Goal: Task Accomplishment & Management: Use online tool/utility

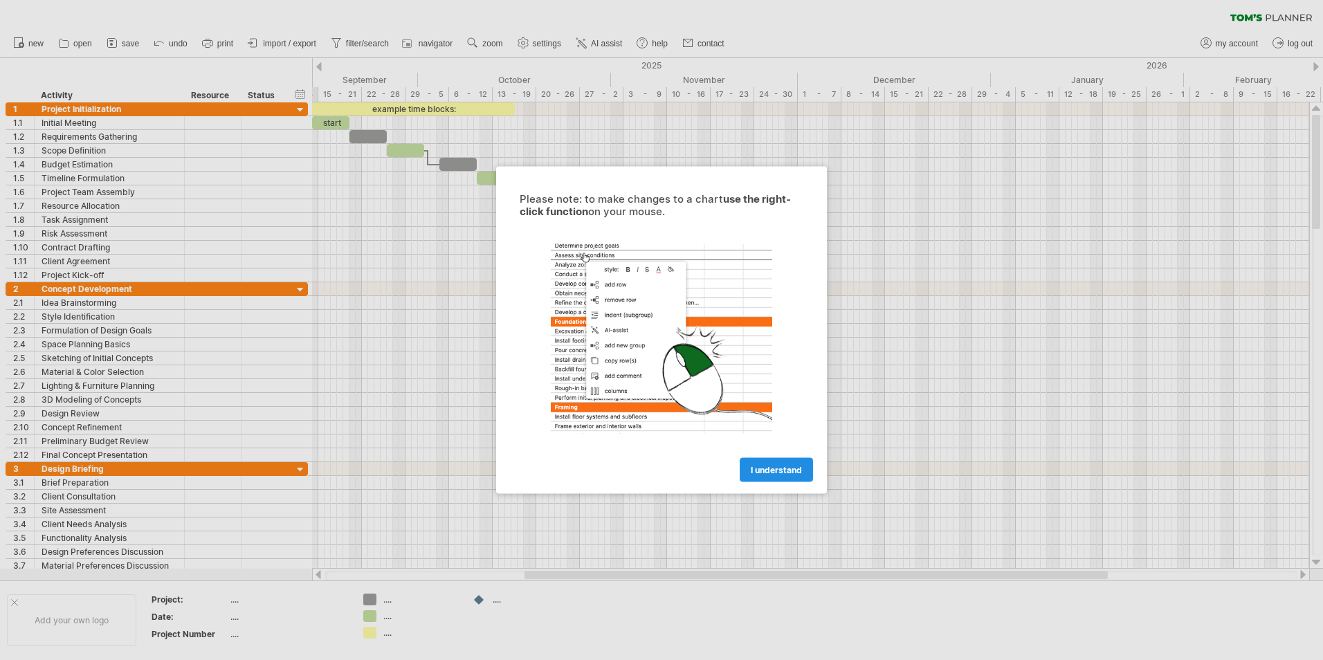
click at [779, 469] on span "I understand" at bounding box center [776, 470] width 51 height 10
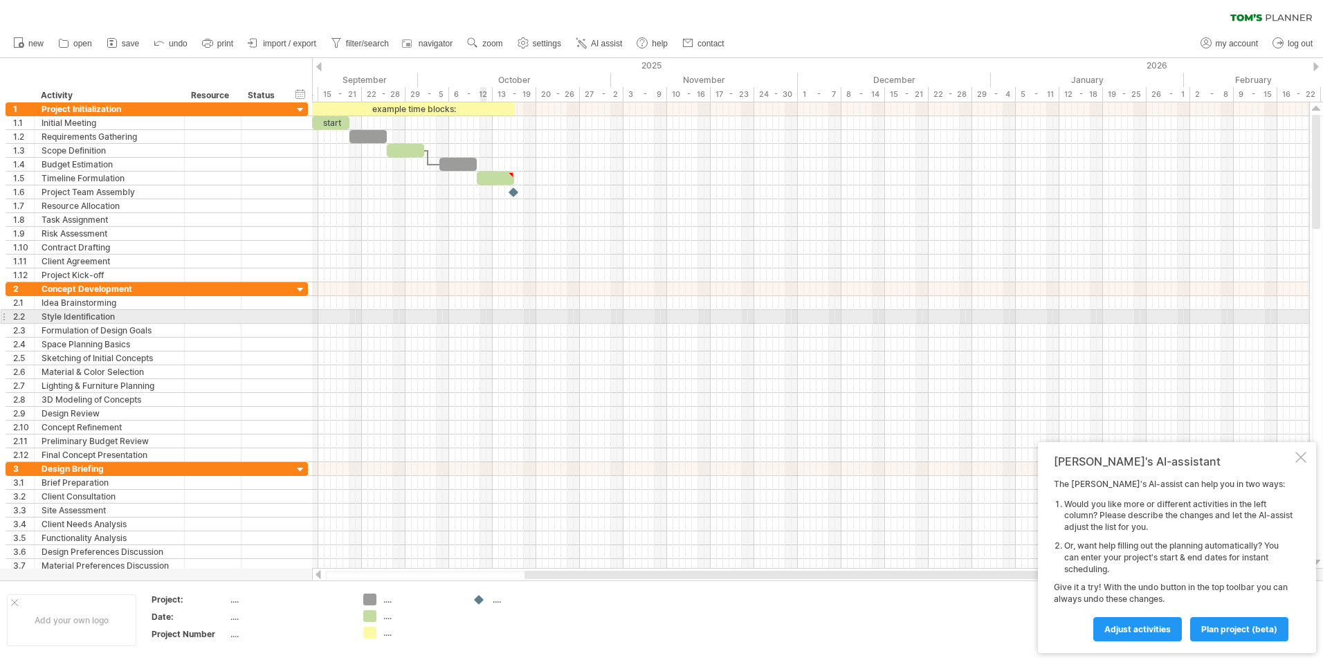
click at [481, 316] on div at bounding box center [810, 317] width 997 height 14
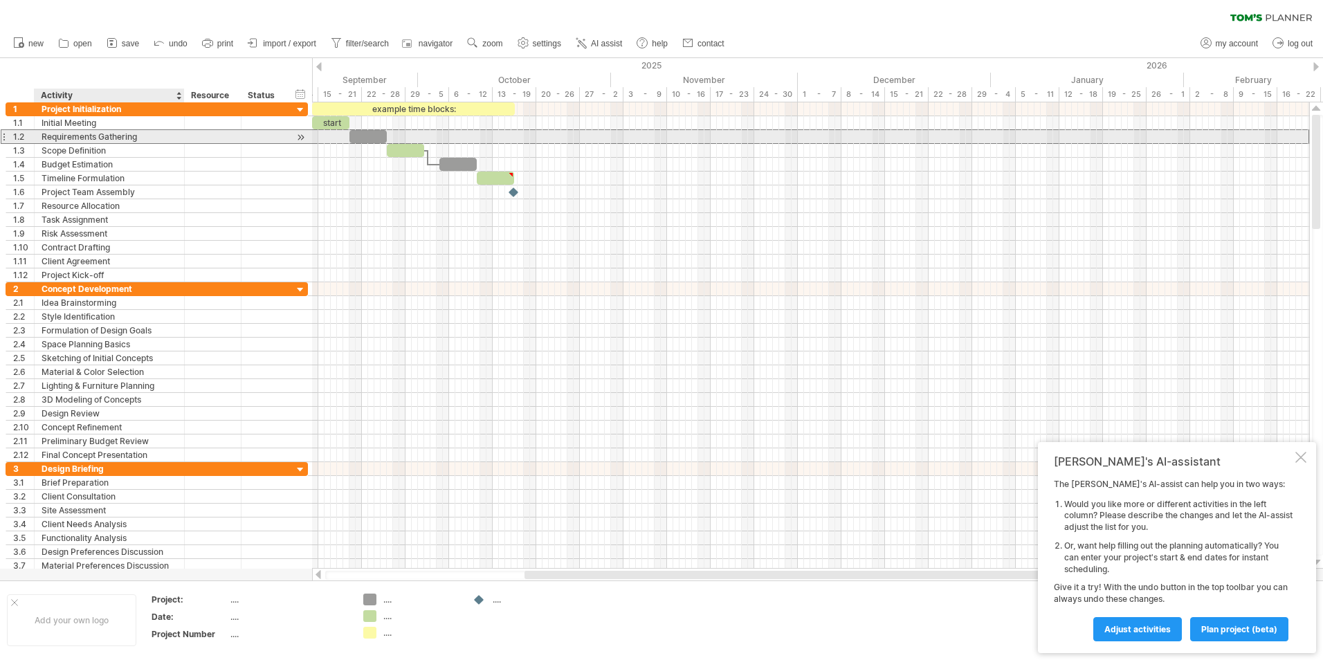
click at [86, 134] on div "Requirements Gathering" at bounding box center [110, 136] width 136 height 13
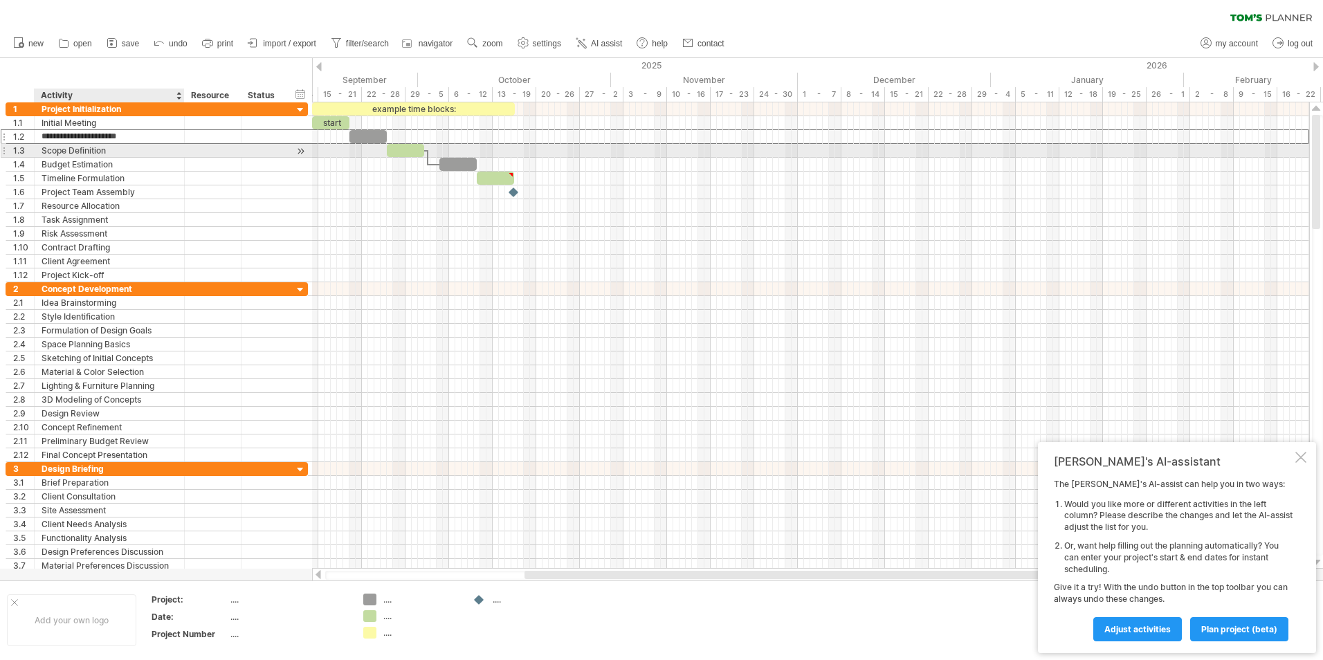
click at [99, 149] on div "Scope Definition" at bounding box center [110, 150] width 136 height 13
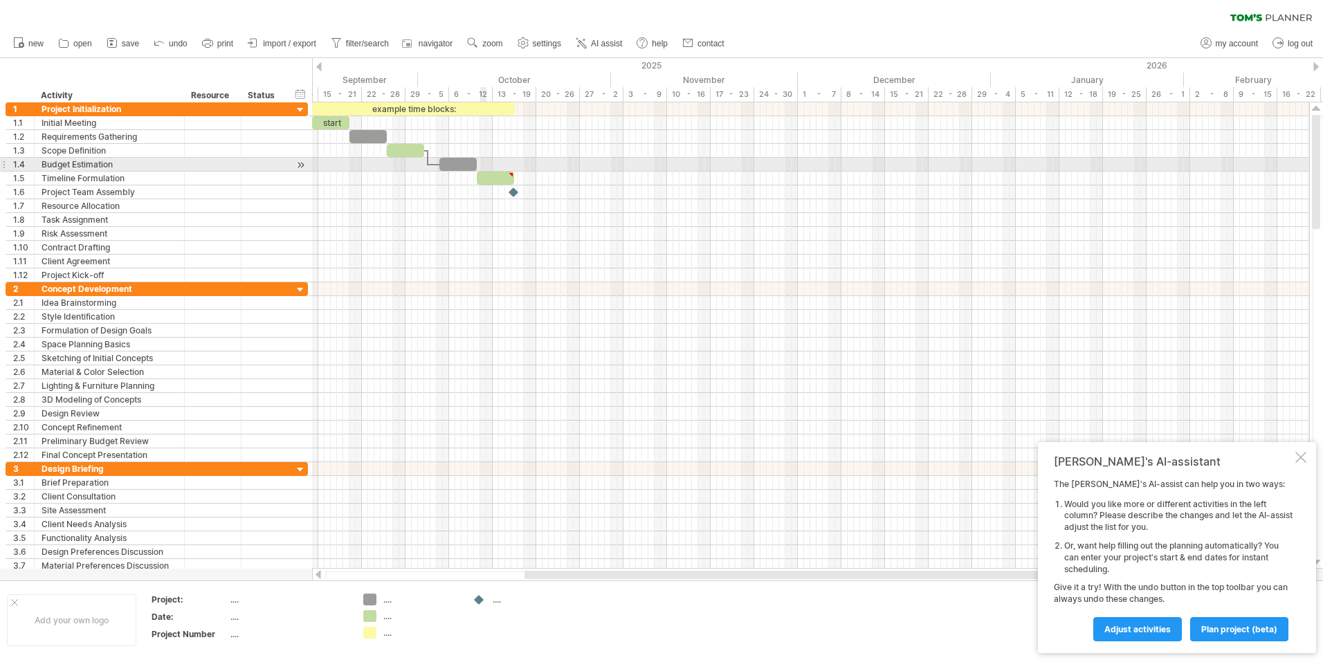
click at [481, 164] on div at bounding box center [810, 165] width 997 height 14
click at [402, 91] on div "timeline settings" at bounding box center [422, 94] width 101 height 22
select select "*"
select select "**"
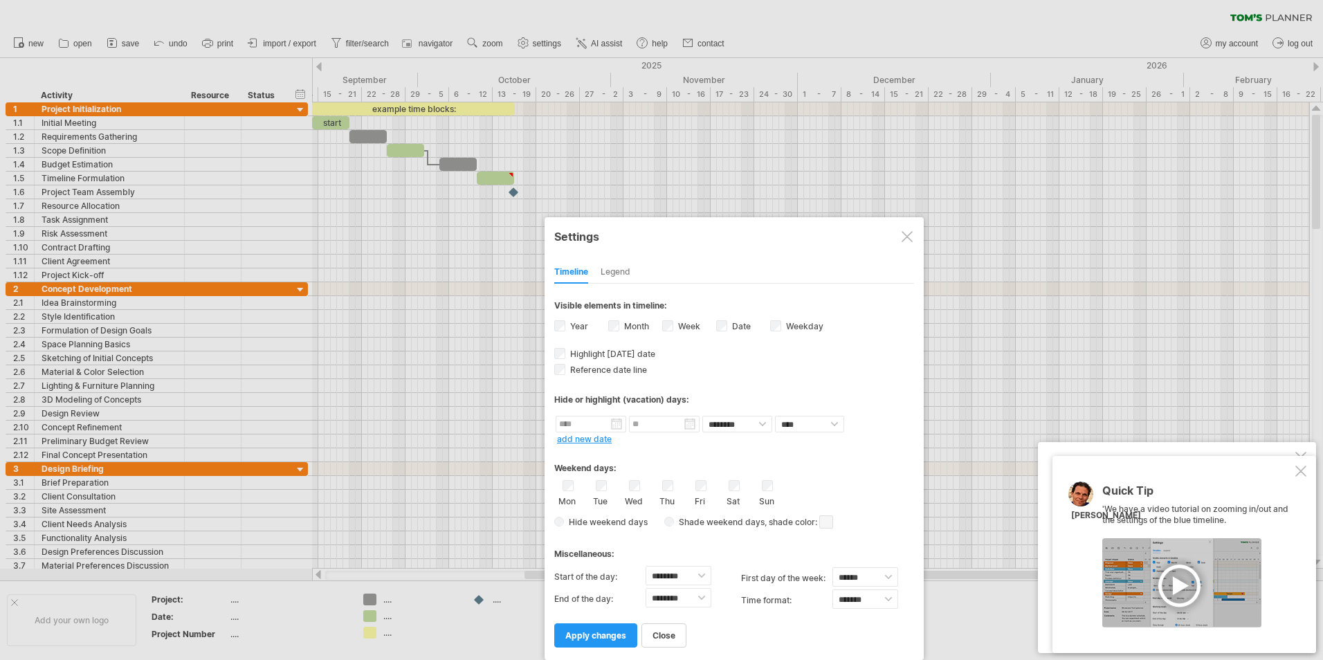
drag, startPoint x: 676, startPoint y: 127, endPoint x: 749, endPoint y: 281, distance: 170.6
click at [749, 281] on div "**********" at bounding box center [734, 438] width 379 height 443
click at [616, 270] on div "Legend" at bounding box center [616, 273] width 30 height 22
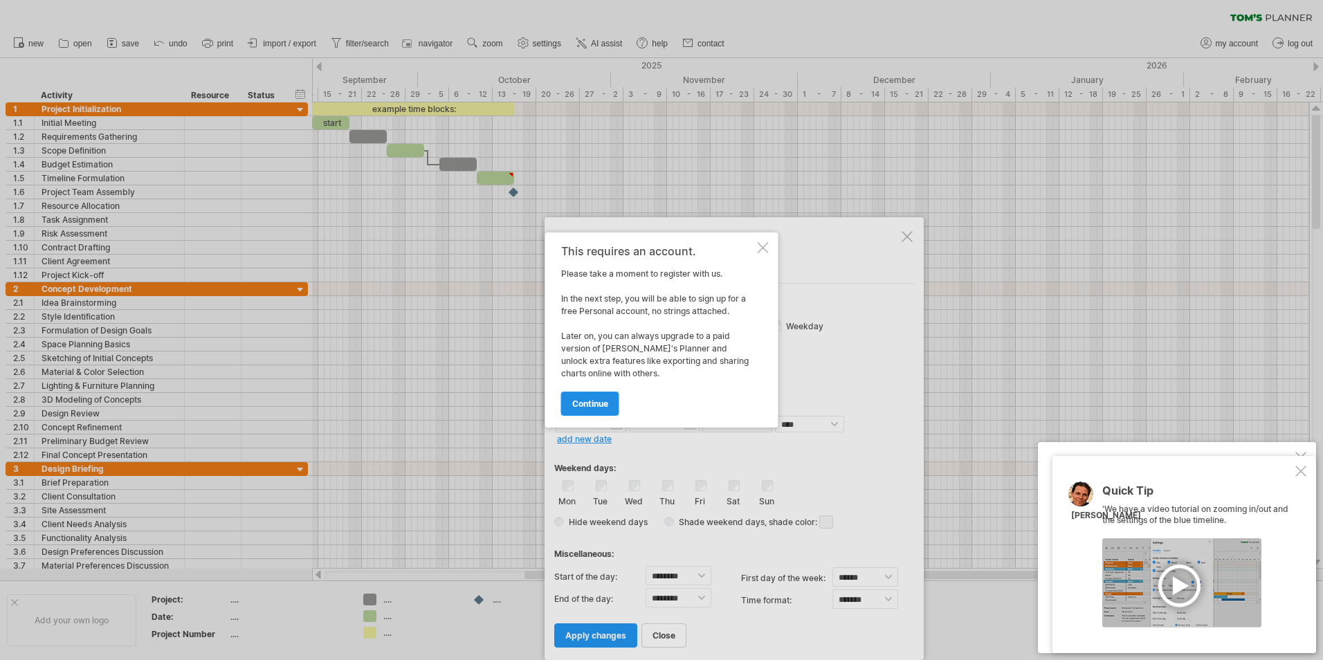
click at [578, 399] on span "continue" at bounding box center [590, 404] width 36 height 10
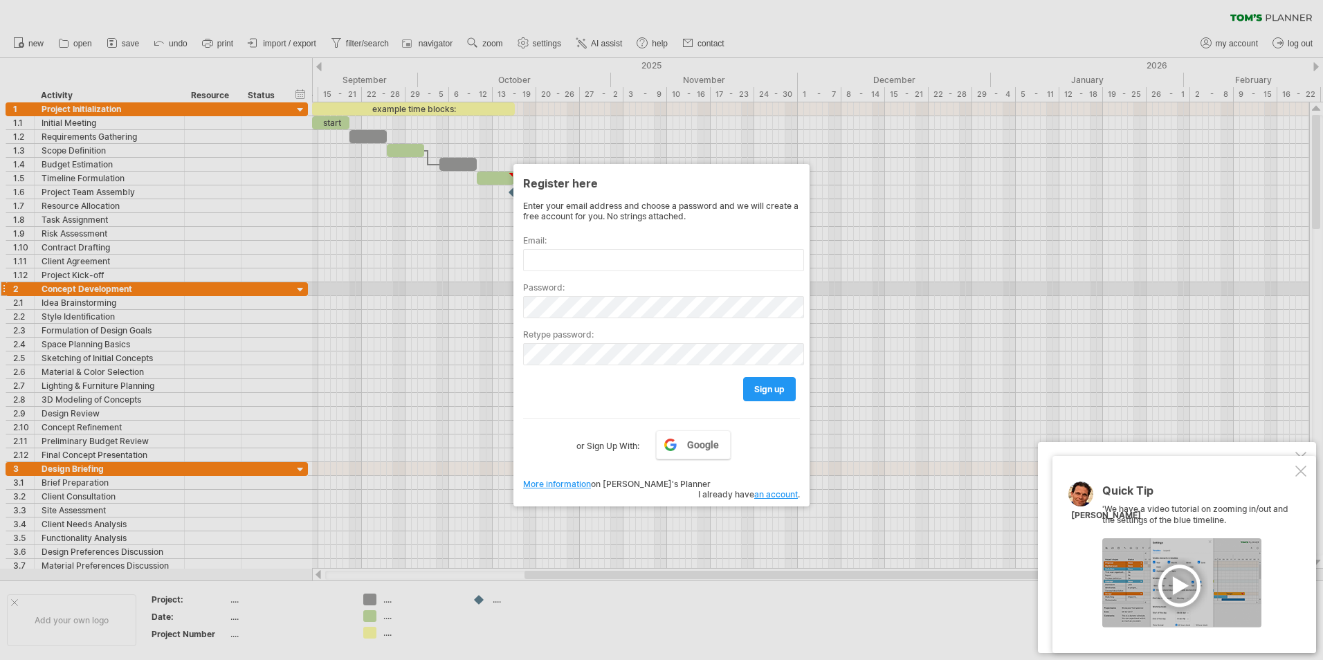
click at [911, 293] on div at bounding box center [661, 330] width 1323 height 660
click at [550, 260] on input "text" at bounding box center [663, 260] width 281 height 22
click at [551, 260] on input "text" at bounding box center [663, 260] width 281 height 22
type input "*"
click at [765, 384] on span "sign up" at bounding box center [769, 389] width 30 height 10
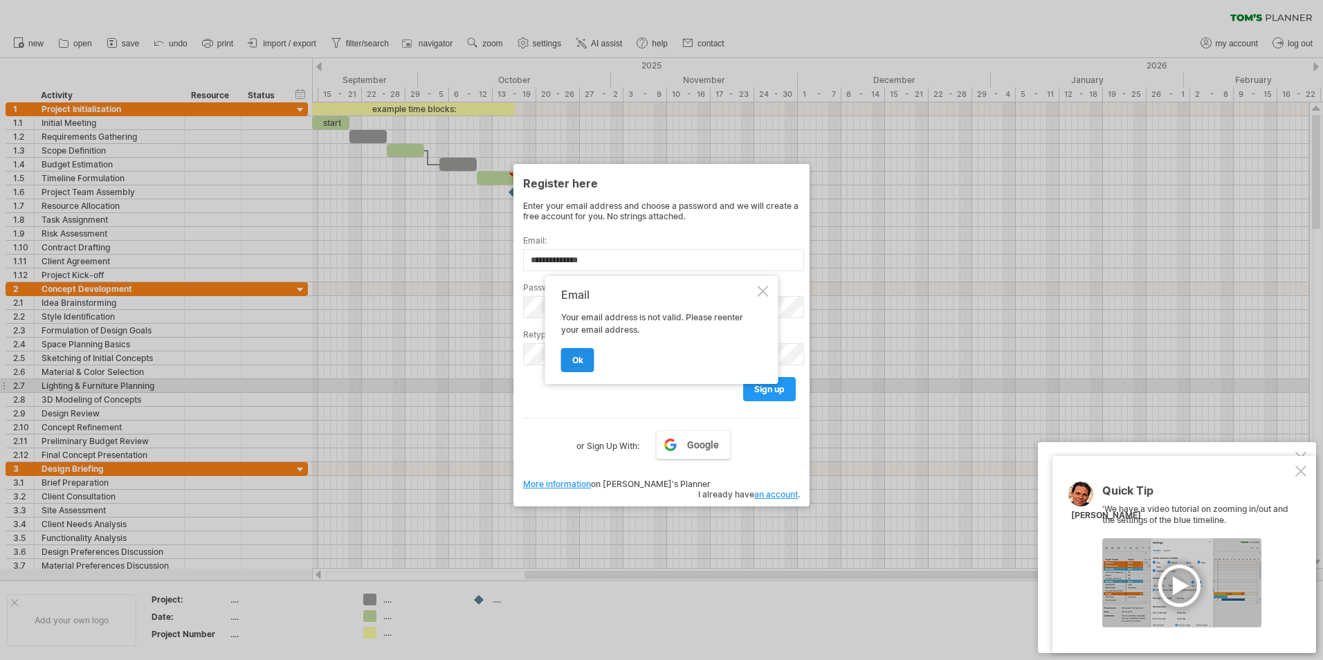
click at [578, 365] on link "ok" at bounding box center [577, 360] width 33 height 24
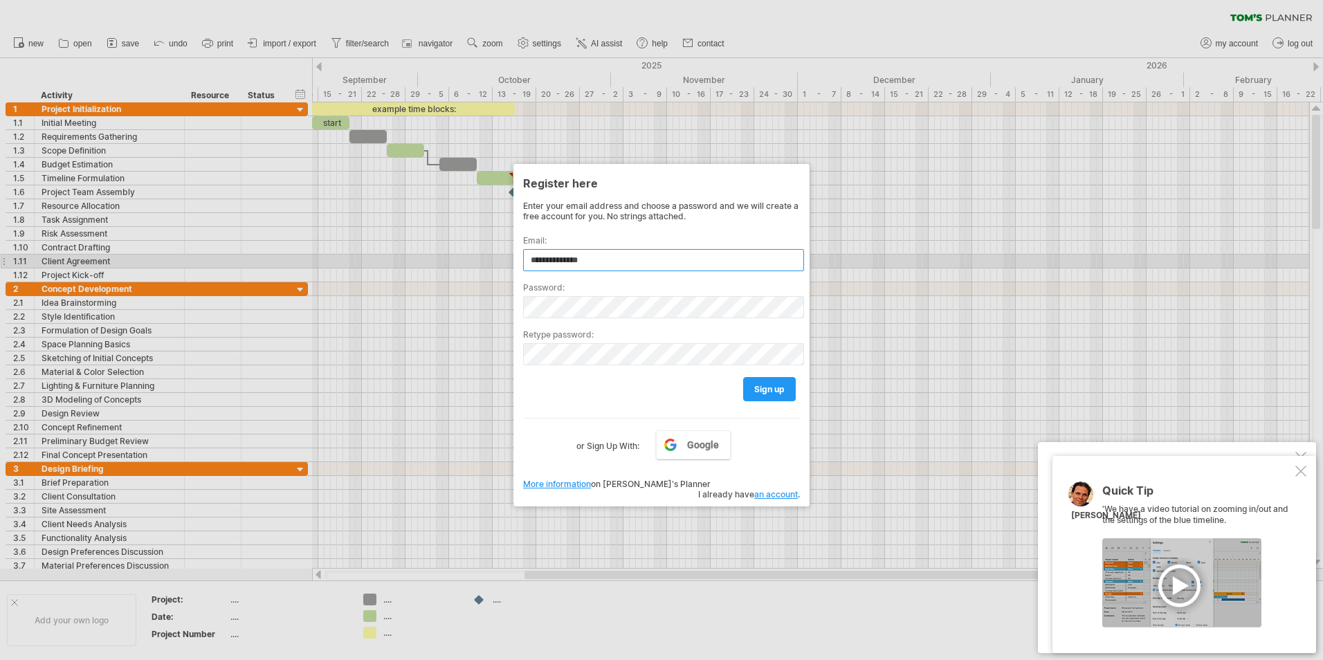
click at [597, 255] on input "**********" at bounding box center [663, 260] width 281 height 22
type input "**********"
click at [759, 389] on span "sign up" at bounding box center [769, 389] width 30 height 10
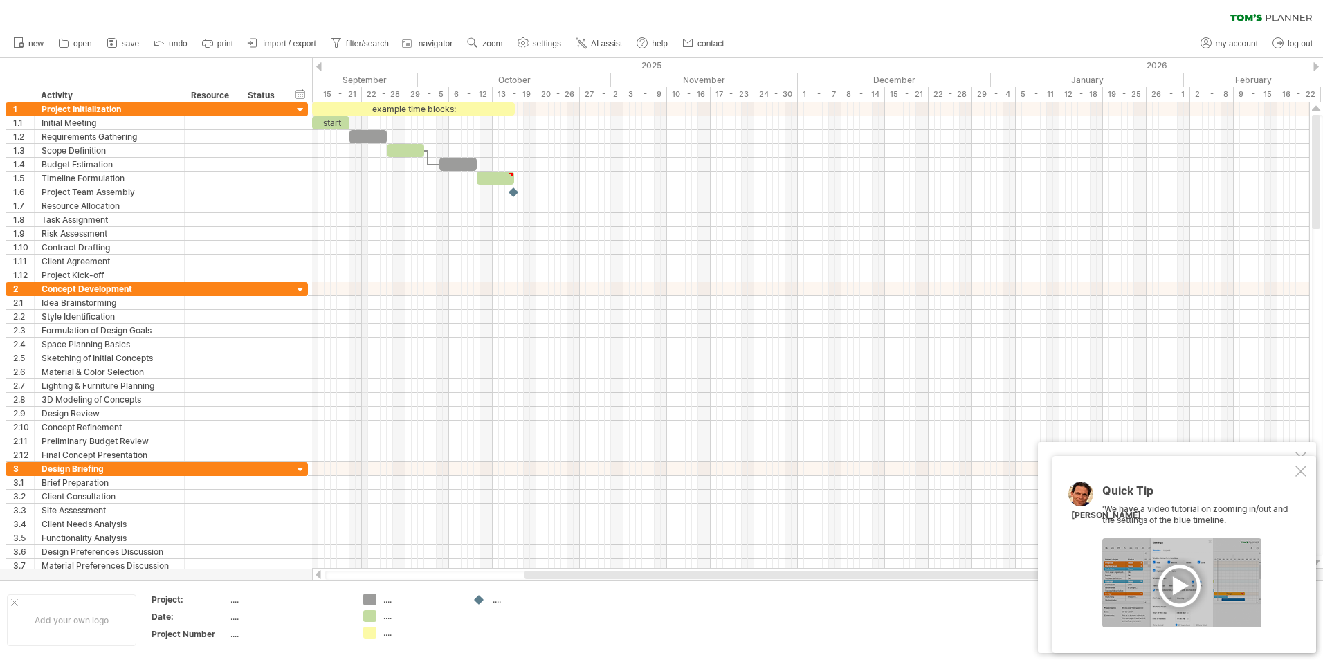
click at [366, 84] on div "September" at bounding box center [324, 80] width 187 height 15
click at [424, 100] on div "timeline settings" at bounding box center [423, 100] width 101 height 22
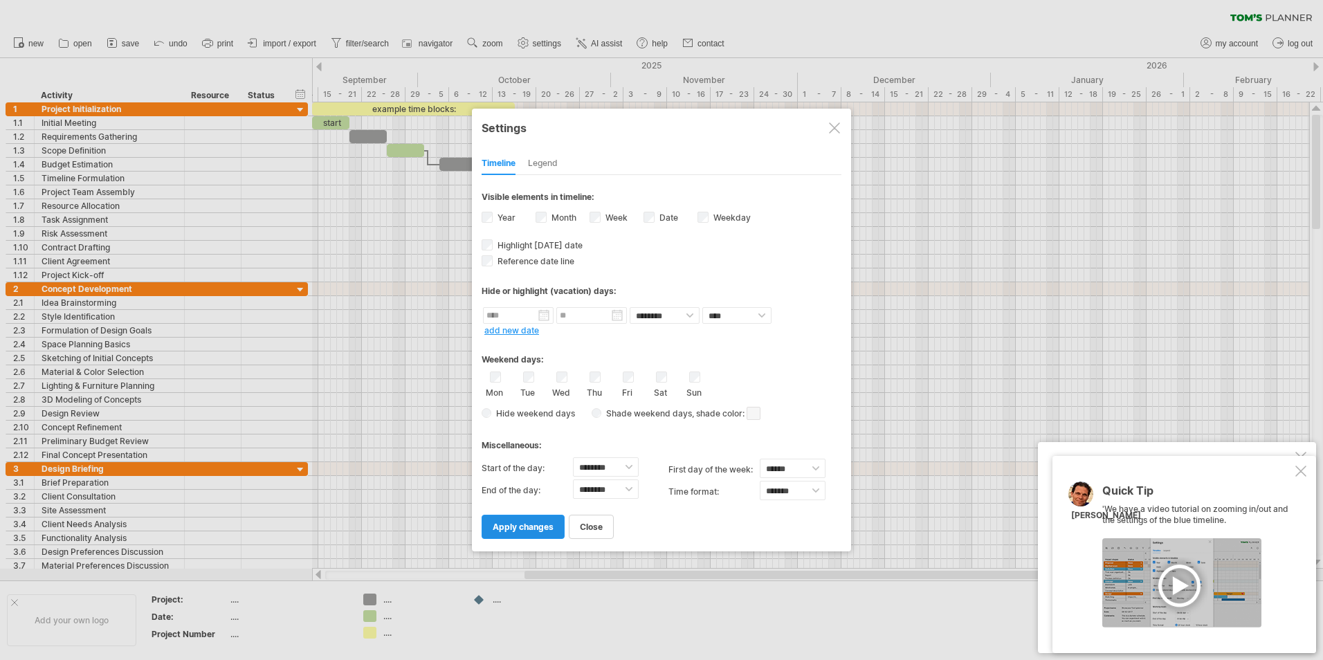
click at [532, 529] on span "apply changes" at bounding box center [523, 527] width 61 height 10
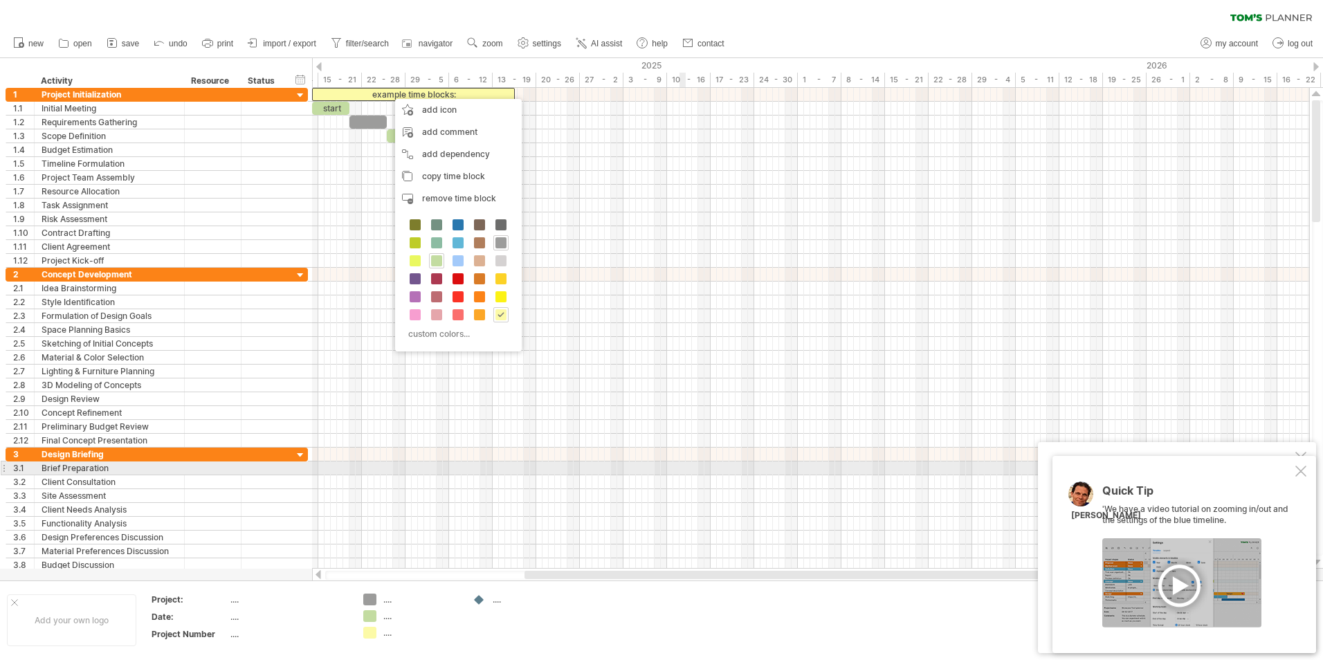
click at [685, 471] on div at bounding box center [810, 469] width 997 height 14
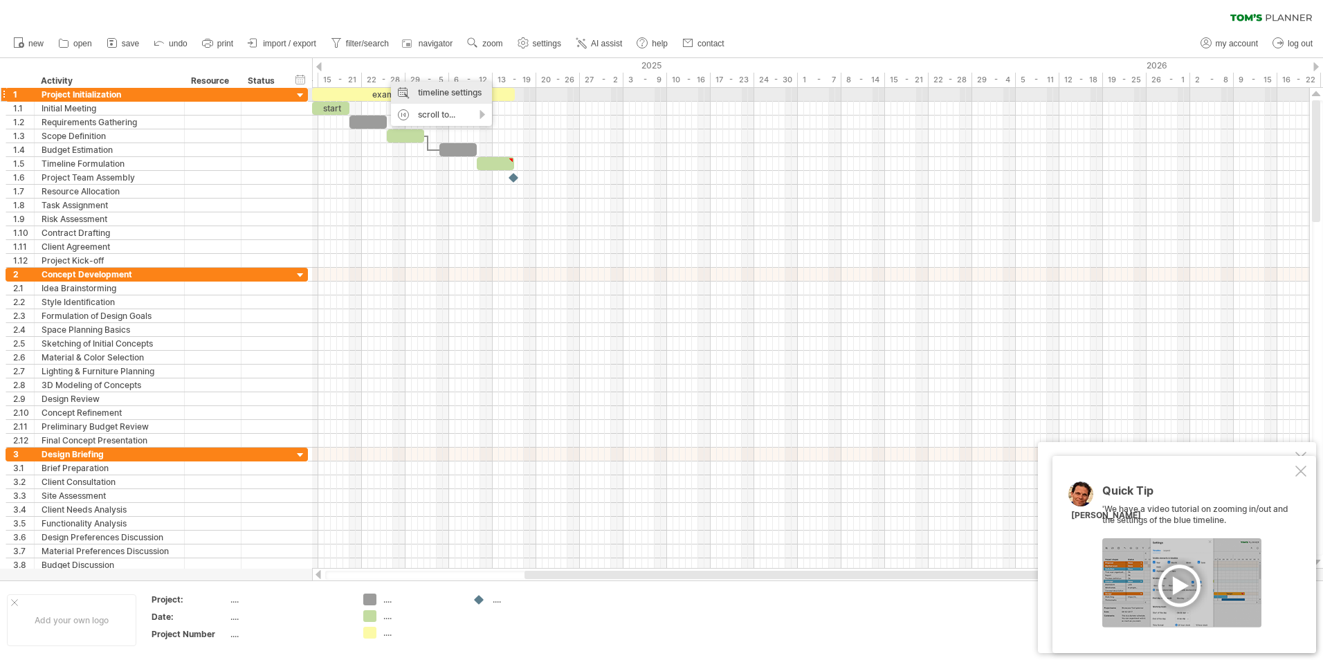
click at [440, 92] on div "timeline settings" at bounding box center [441, 93] width 101 height 22
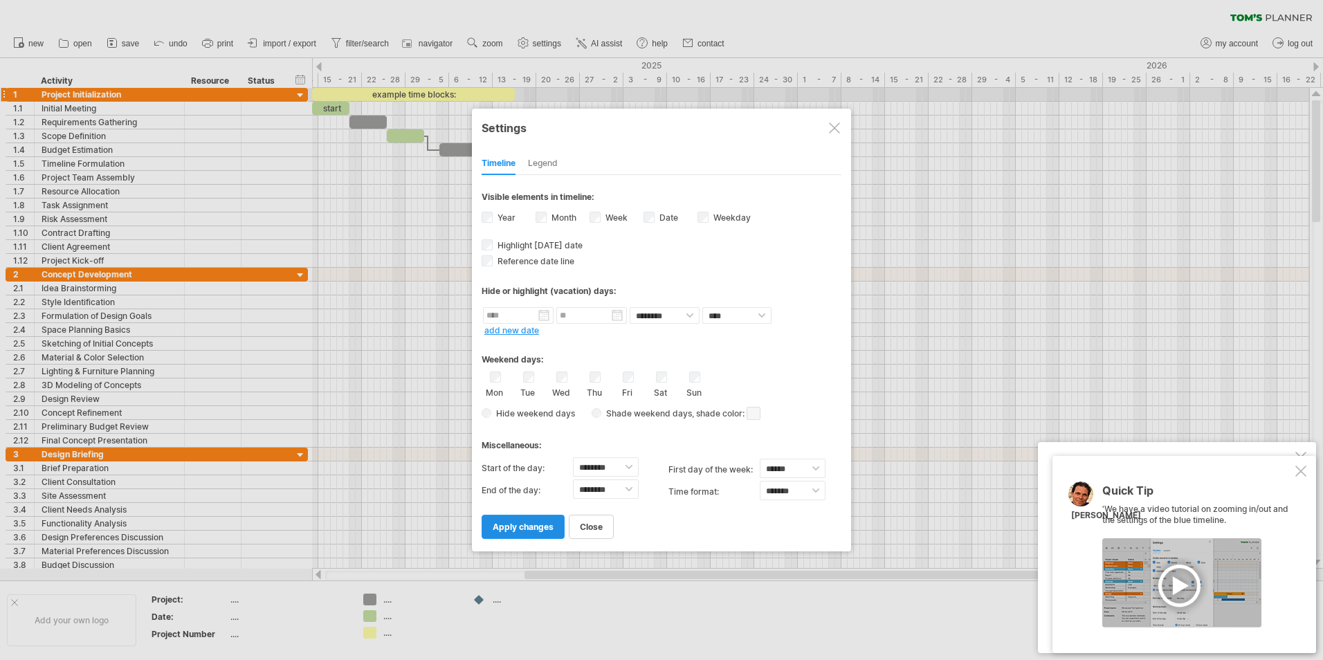
click at [534, 527] on span "apply changes" at bounding box center [523, 527] width 61 height 10
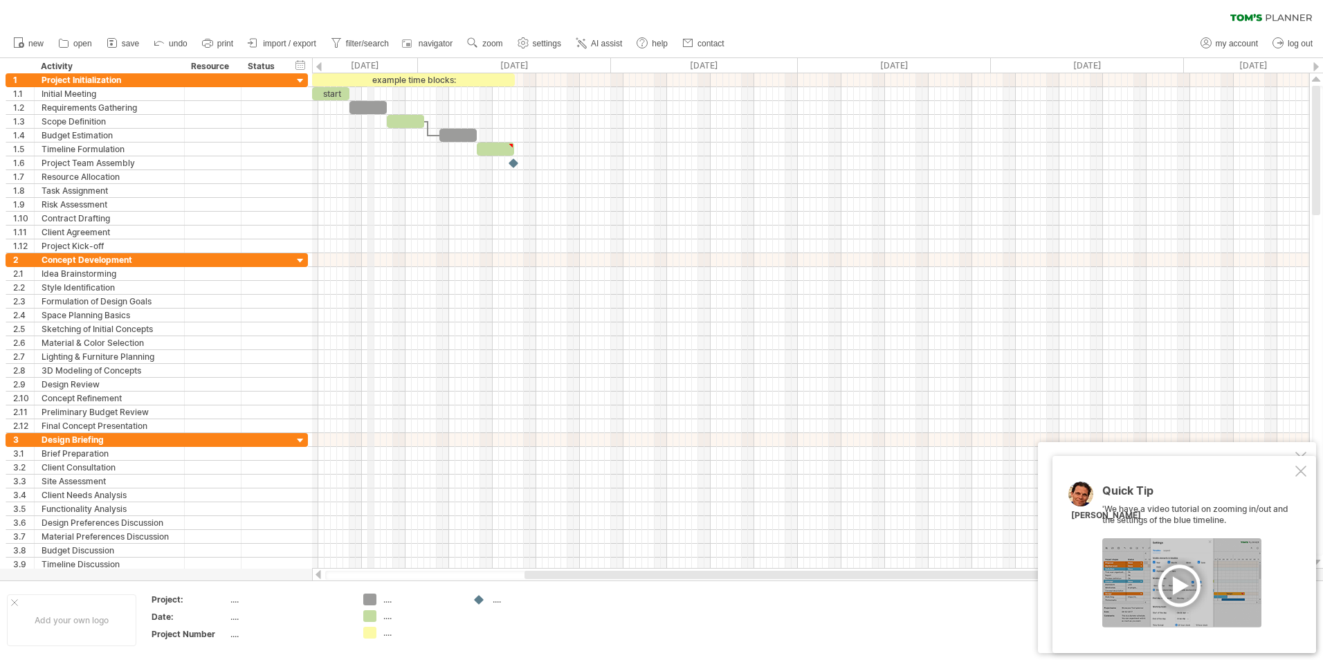
click at [374, 64] on div "[DATE]" at bounding box center [324, 65] width 187 height 15
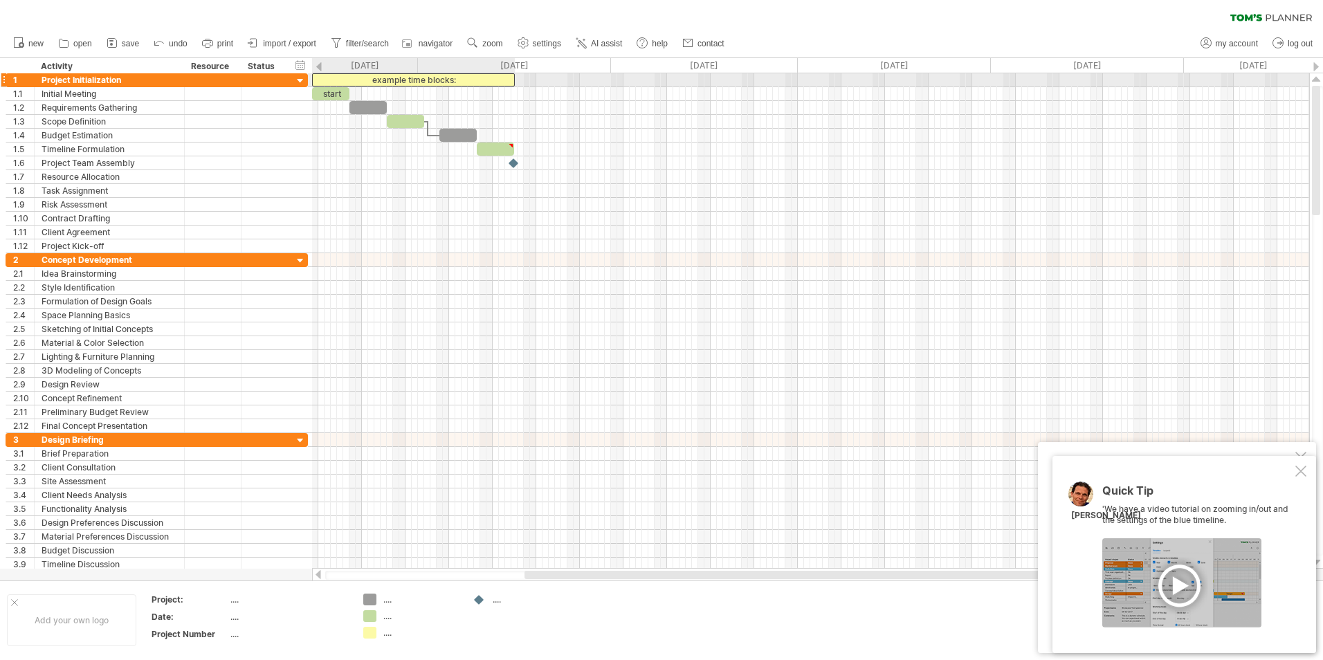
click at [394, 80] on div "example time blocks:" at bounding box center [413, 79] width 203 height 13
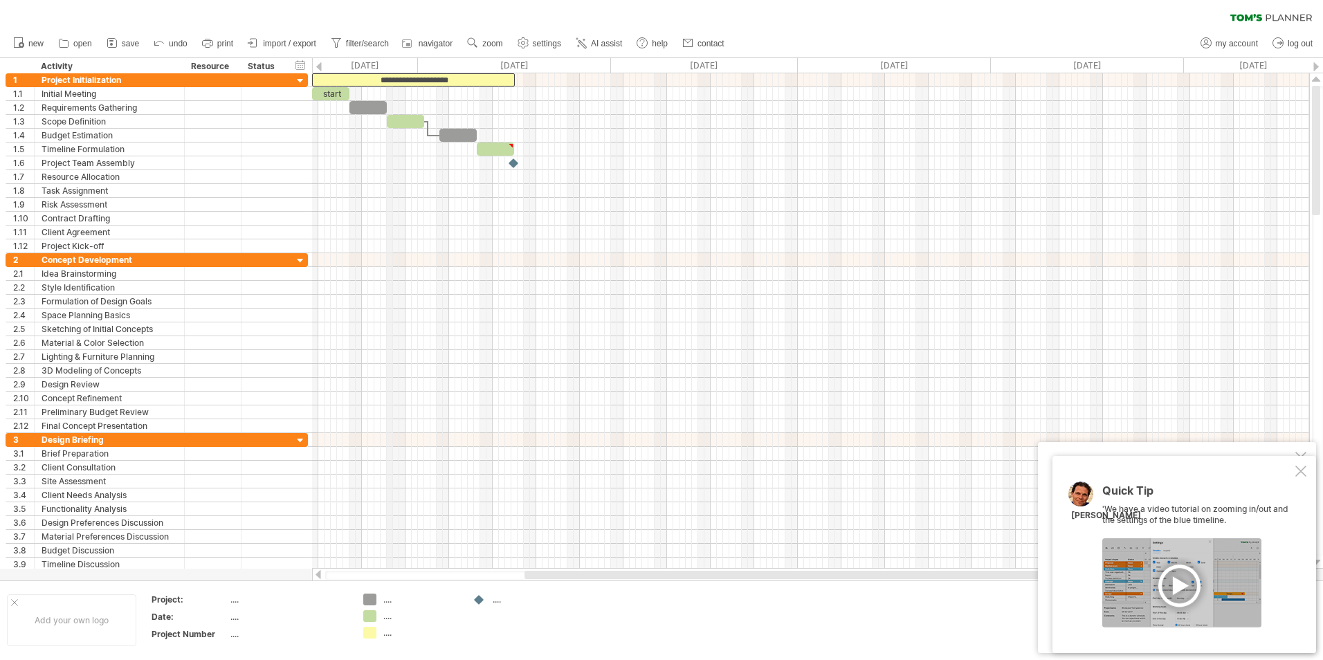
click at [390, 62] on div "[DATE]" at bounding box center [324, 65] width 187 height 15
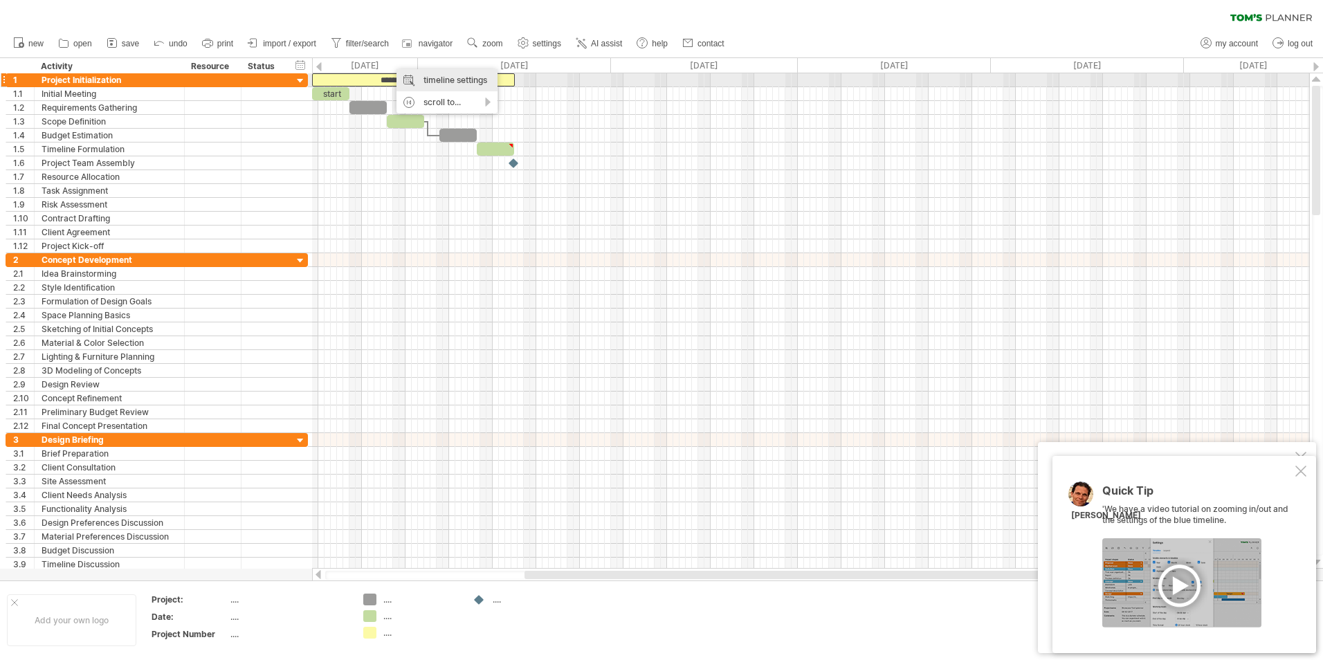
click at [442, 80] on div "timeline settings" at bounding box center [447, 80] width 101 height 22
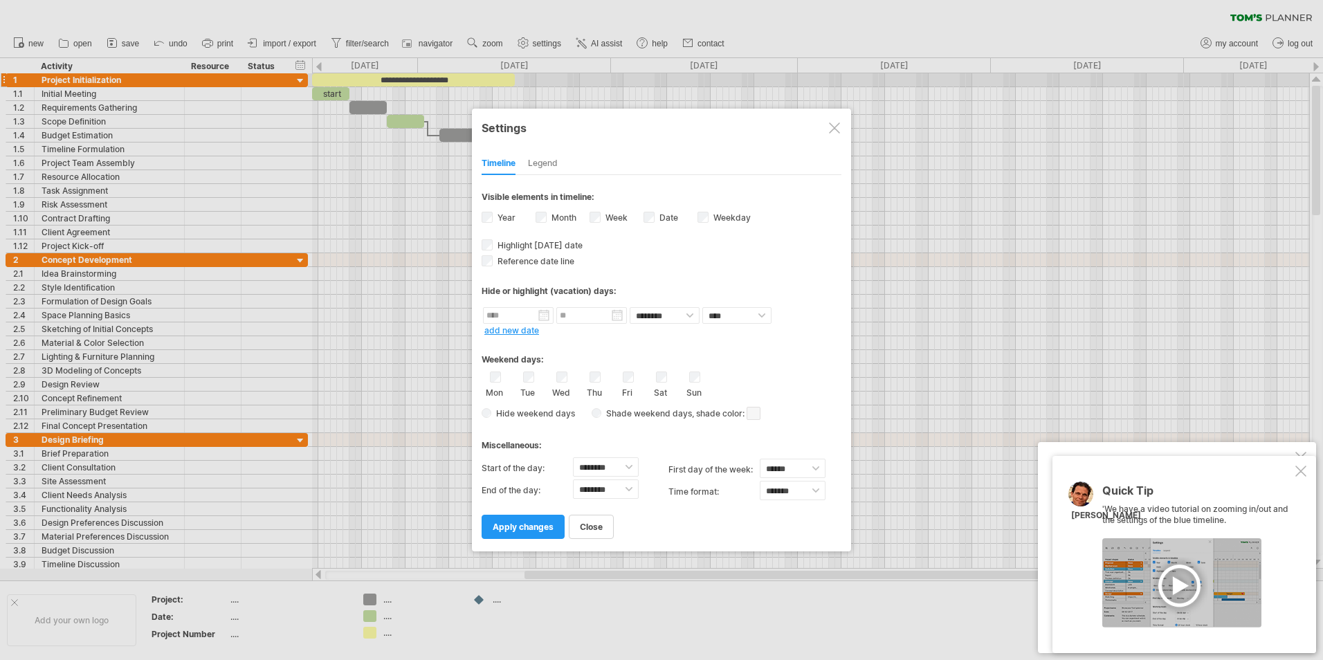
click at [603, 215] on label "Week visibility of weeknumbers Currently there is not enough space horizontally…" at bounding box center [615, 217] width 25 height 10
click at [513, 527] on span "apply changes" at bounding box center [523, 527] width 61 height 10
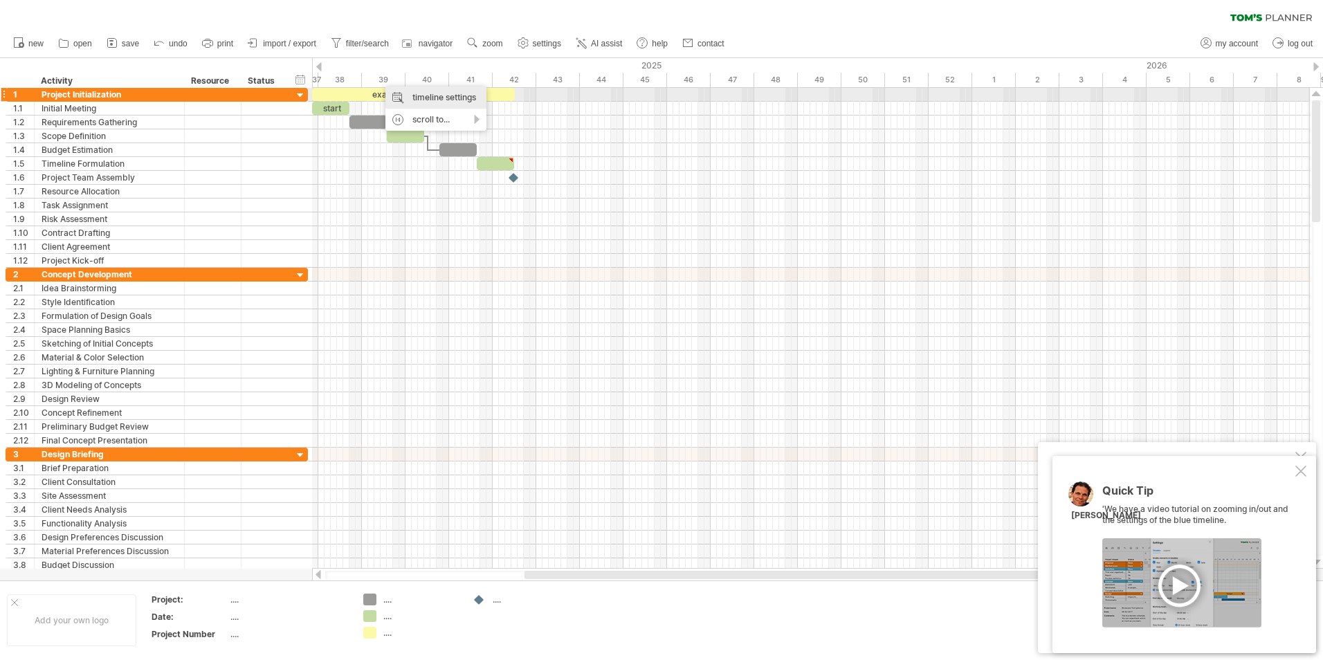
click at [437, 96] on div "timeline settings" at bounding box center [435, 98] width 101 height 22
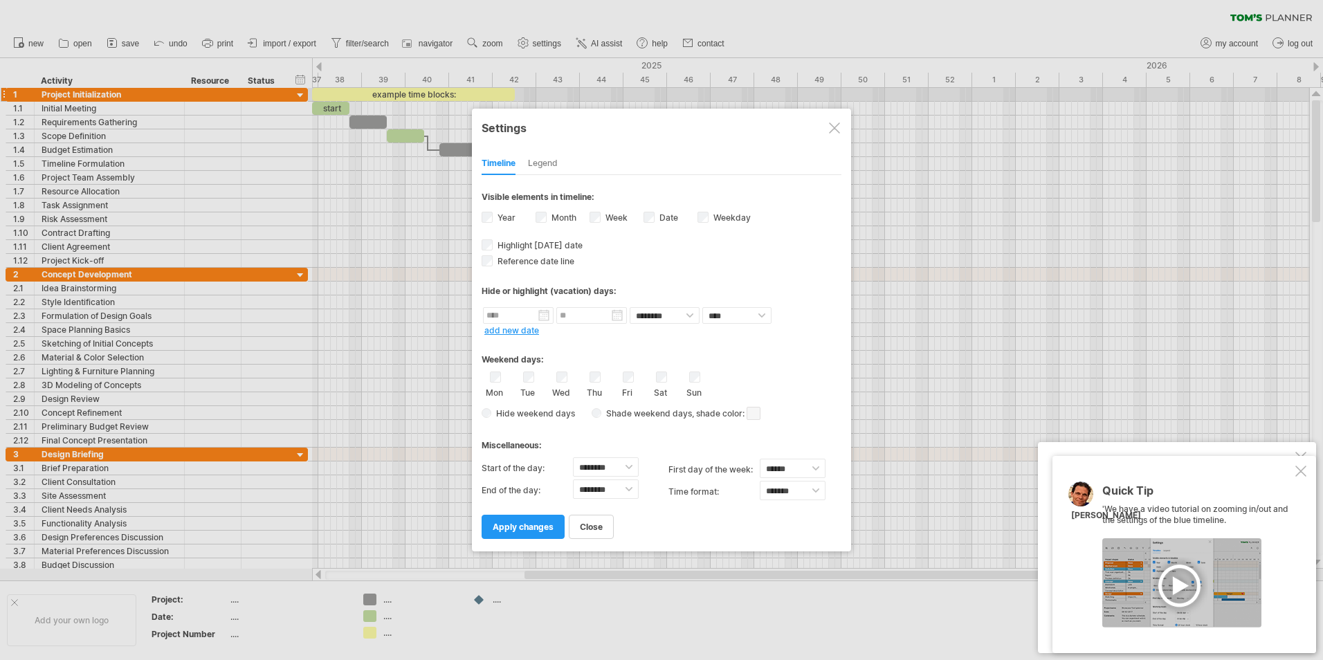
click at [513, 328] on link "add new date" at bounding box center [511, 330] width 55 height 10
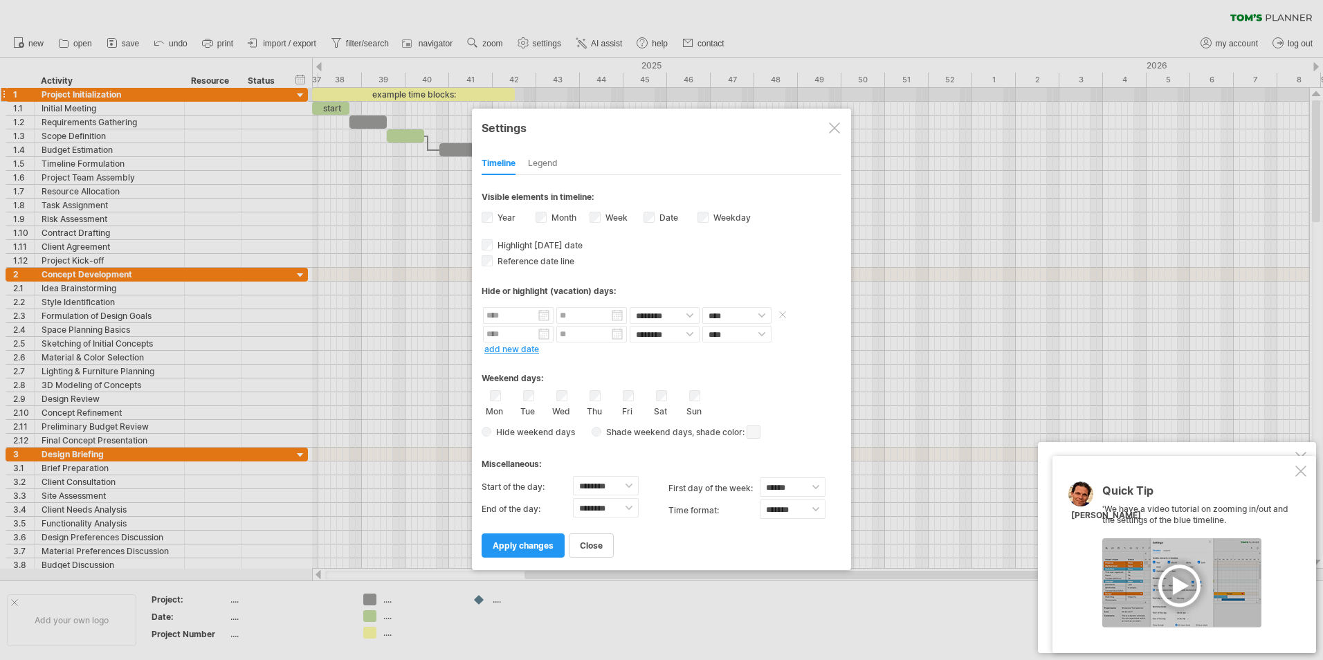
click at [524, 312] on input "text" at bounding box center [518, 315] width 71 height 17
click at [508, 330] on link "previous" at bounding box center [505, 332] width 10 height 10
click at [613, 329] on link "next" at bounding box center [615, 332] width 10 height 10
click at [542, 161] on div "Legend" at bounding box center [543, 164] width 30 height 22
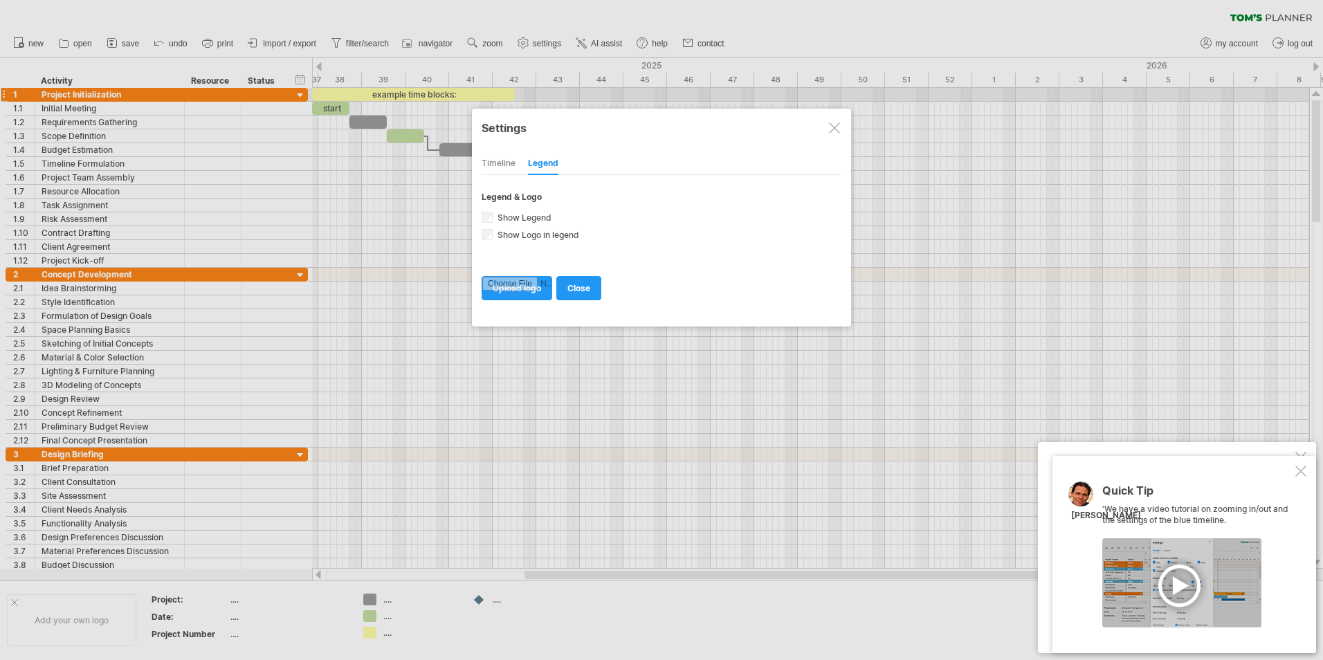
click at [499, 158] on div "Timeline" at bounding box center [499, 164] width 34 height 22
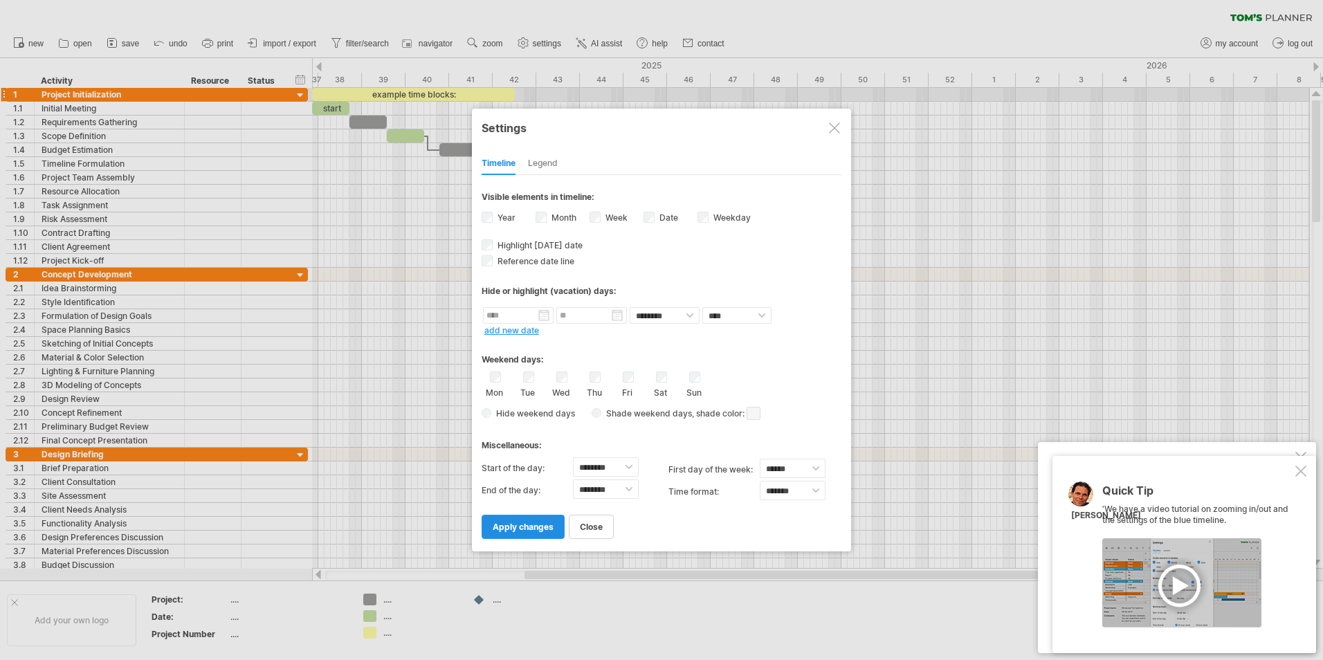
click at [531, 523] on span "apply changes" at bounding box center [523, 527] width 61 height 10
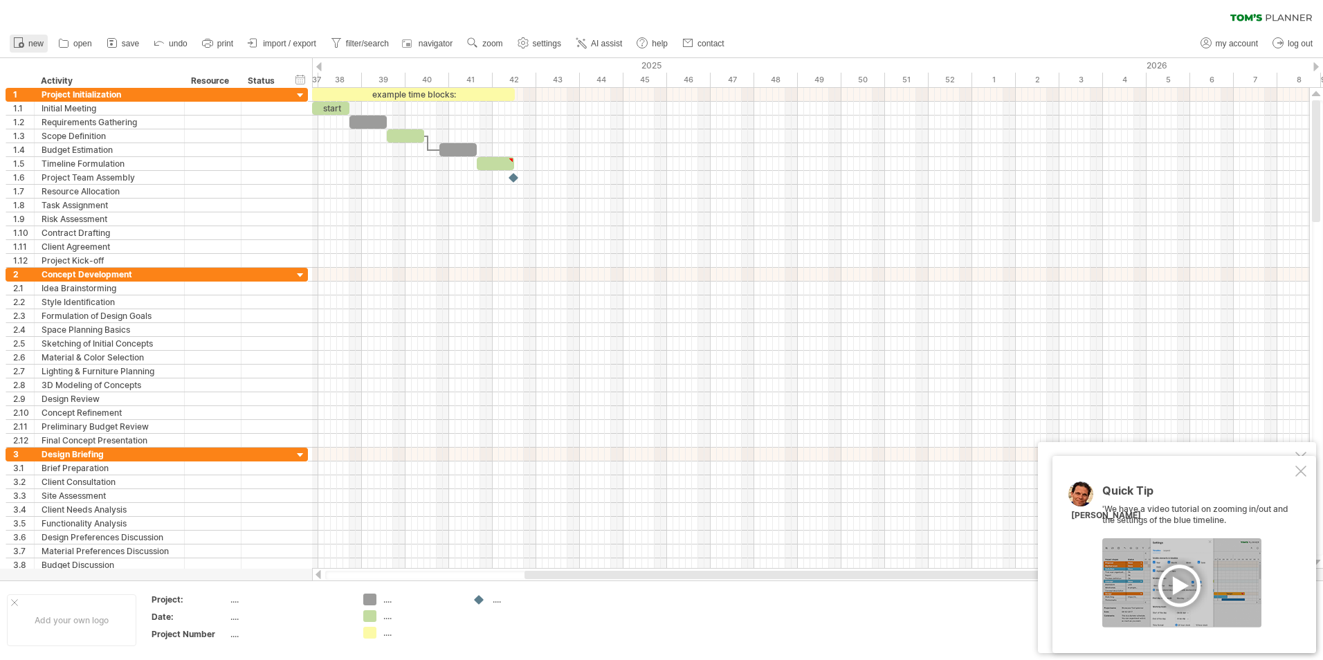
click at [36, 44] on span "new" at bounding box center [35, 44] width 15 height 10
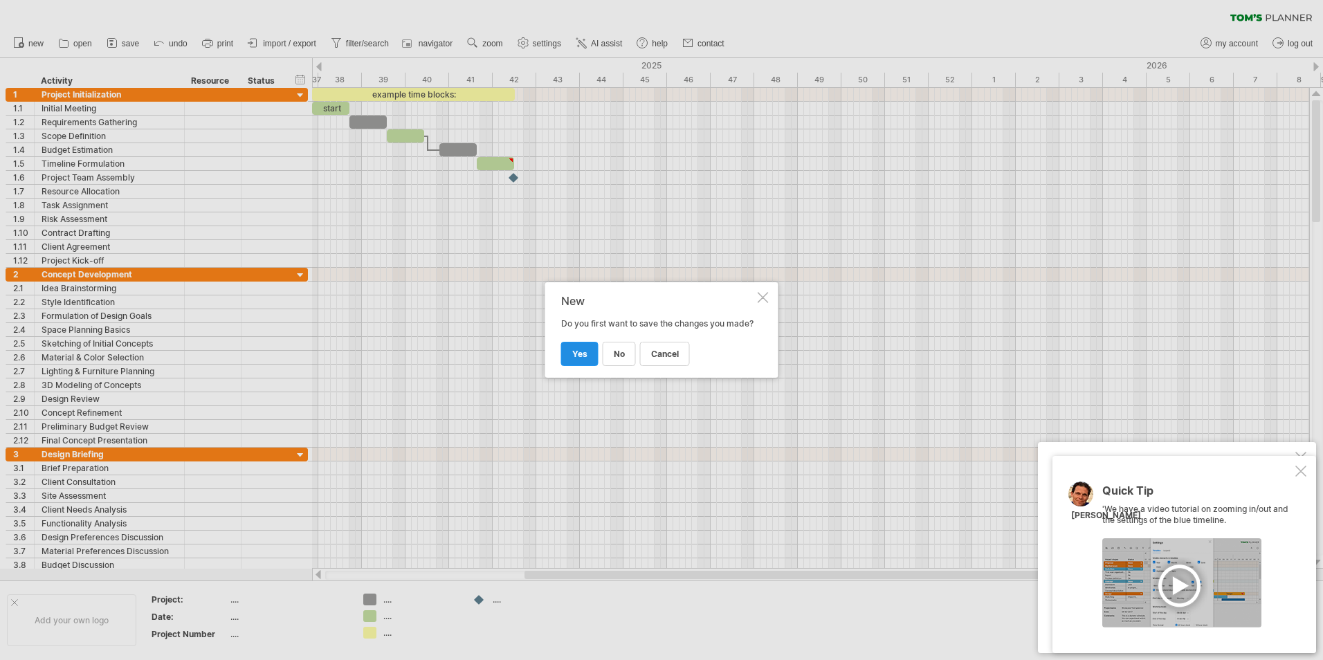
click at [597, 363] on link "yes" at bounding box center [579, 354] width 37 height 24
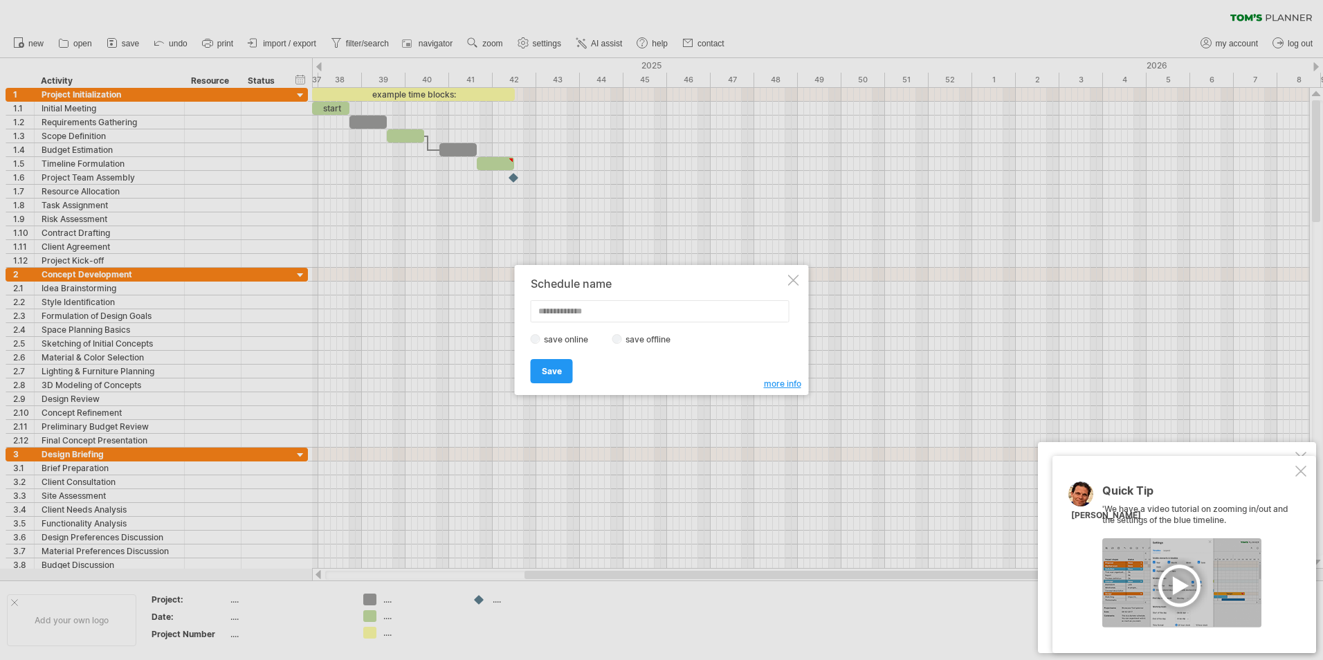
click at [332, 106] on div at bounding box center [661, 330] width 1323 height 660
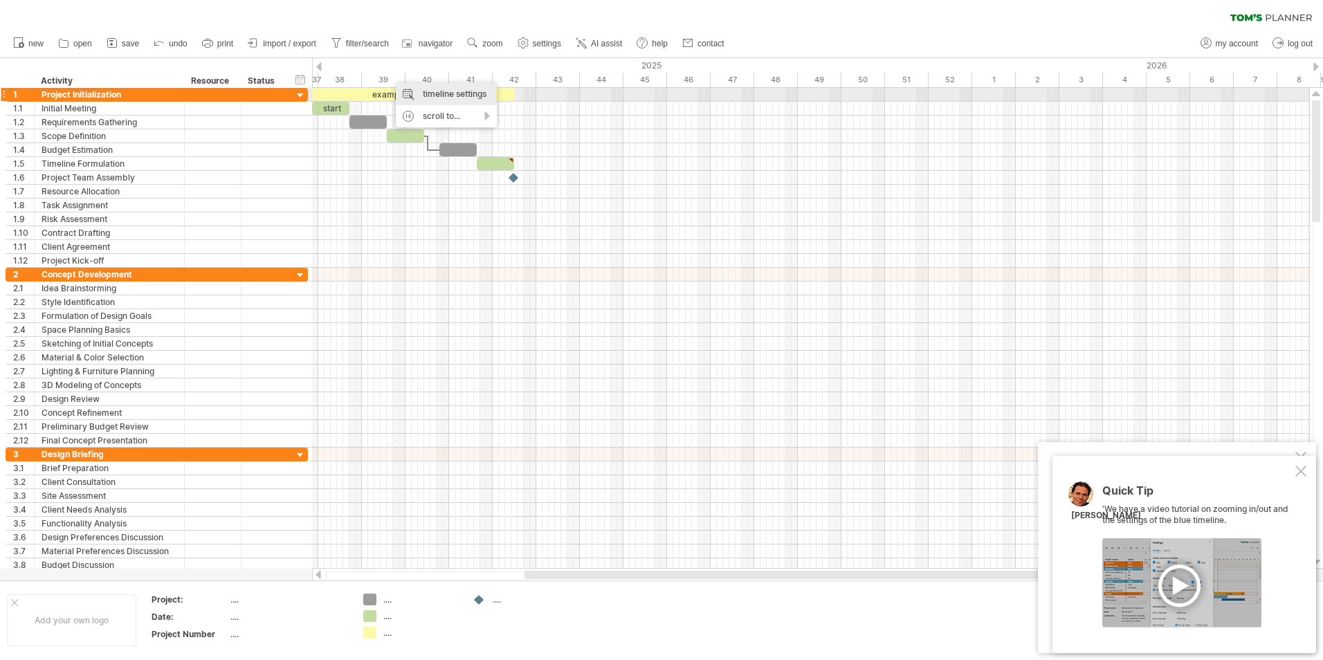
click at [441, 91] on div "timeline settings" at bounding box center [446, 94] width 101 height 22
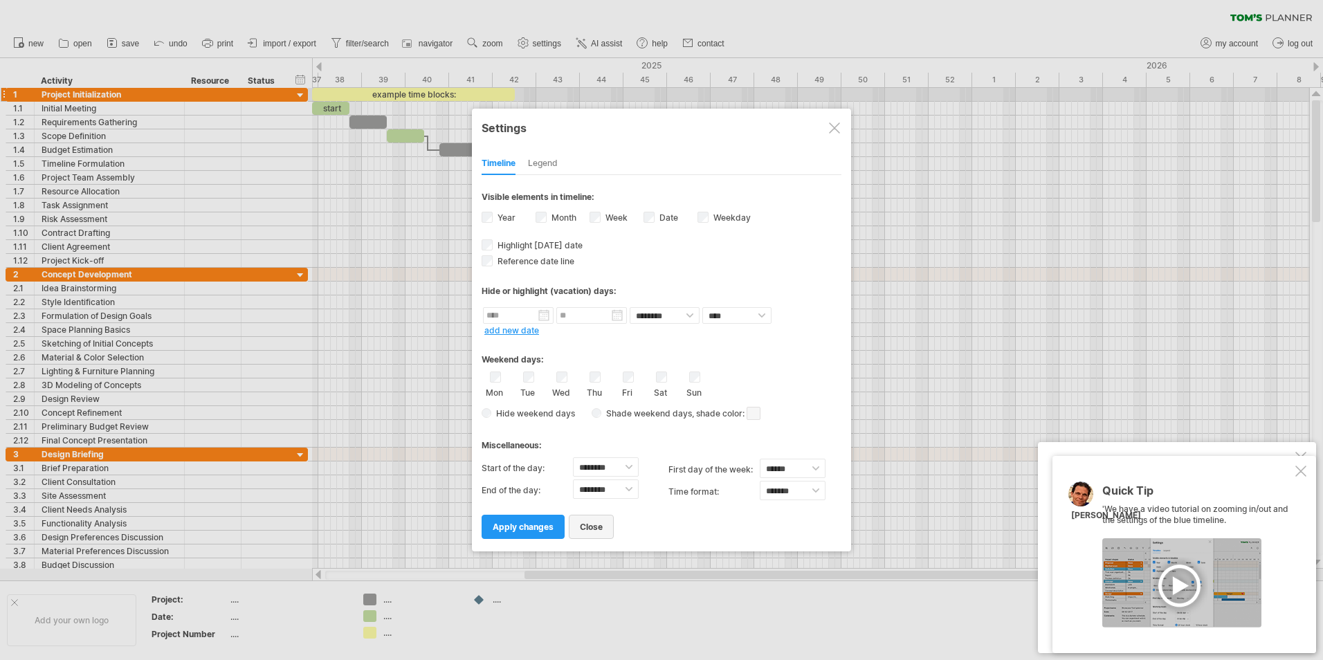
click at [592, 526] on span "close" at bounding box center [591, 527] width 23 height 10
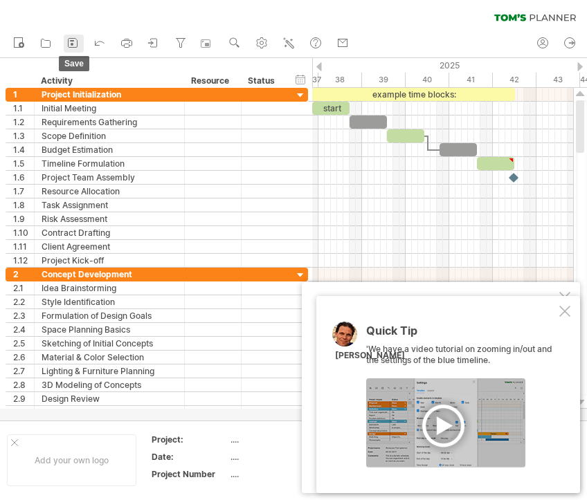
click at [73, 41] on rect at bounding box center [72, 40] width 4 height 1
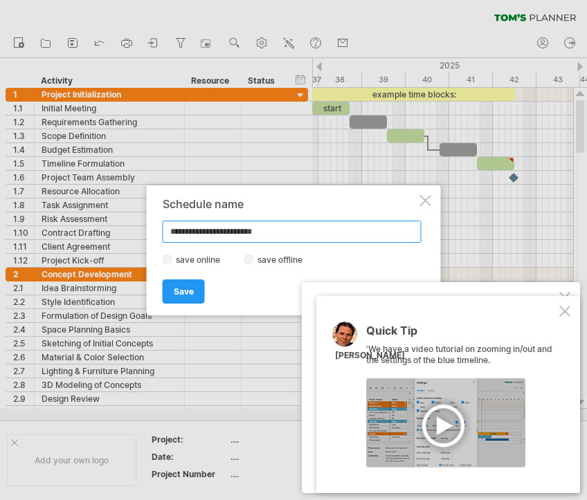
type input "**********"
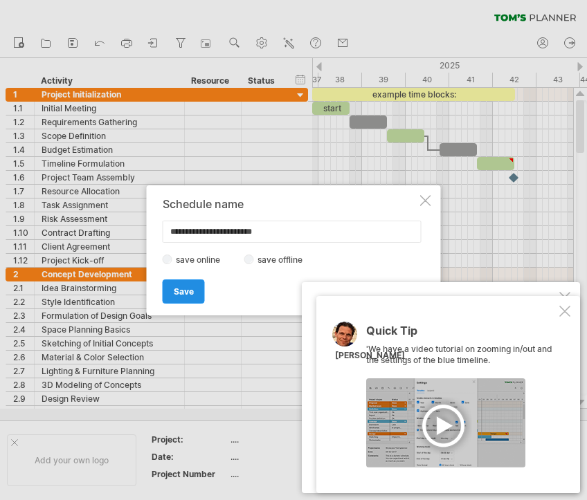
click at [182, 290] on span "Save" at bounding box center [184, 292] width 20 height 10
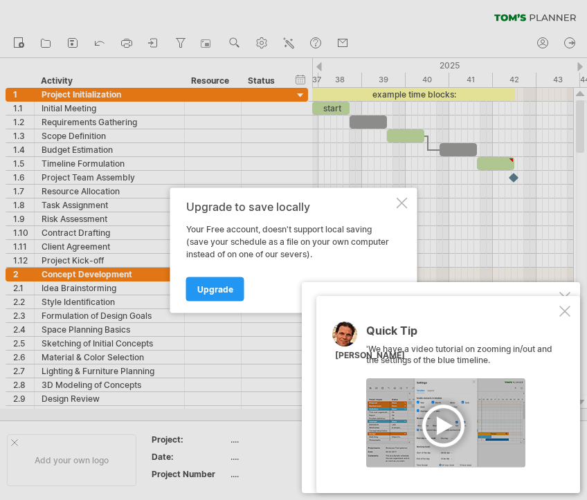
click at [567, 309] on div at bounding box center [564, 311] width 11 height 11
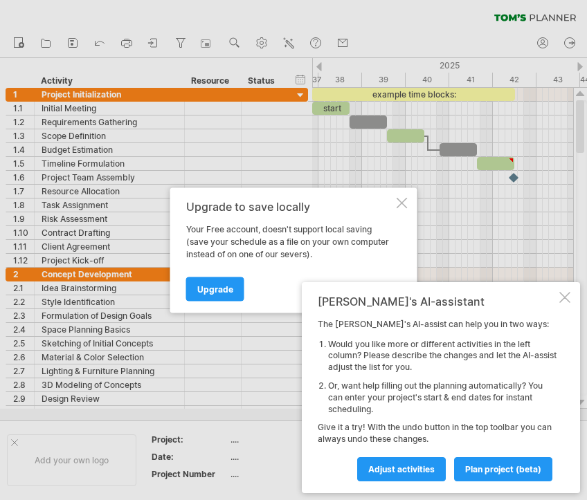
click at [564, 296] on div at bounding box center [564, 297] width 11 height 11
